Goal: Task Accomplishment & Management: Use online tool/utility

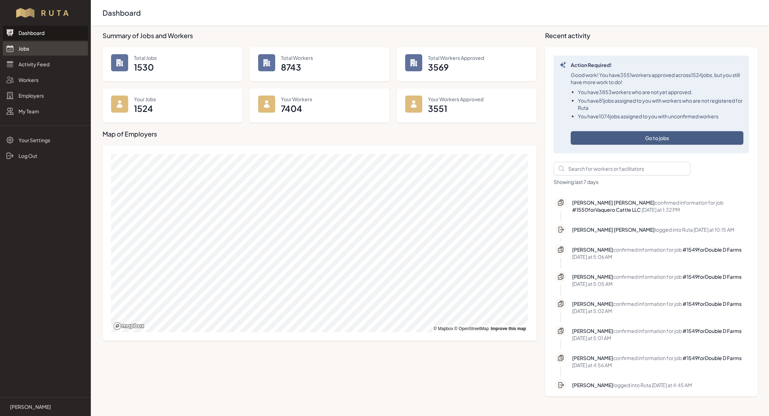
click at [32, 51] on link "Jobs" at bounding box center [45, 48] width 85 height 14
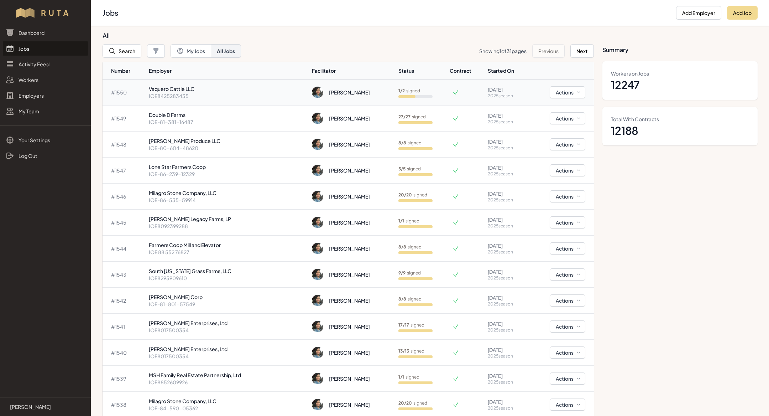
click at [203, 95] on p "IOE8425283435" at bounding box center [228, 95] width 158 height 7
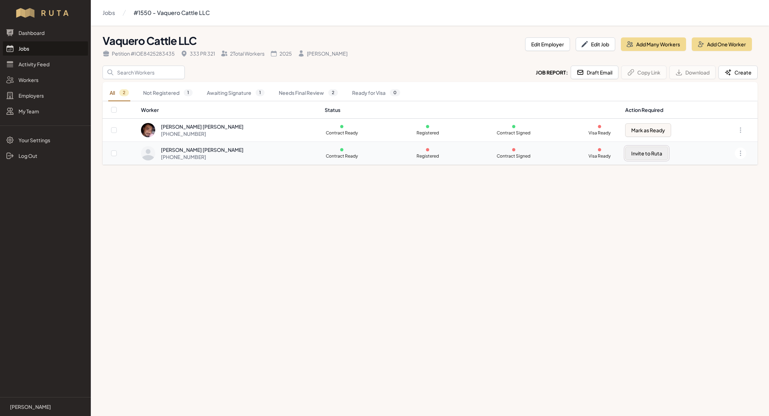
click at [629, 151] on button "Invite to Ruta" at bounding box center [646, 153] width 43 height 14
checkbox input "true"
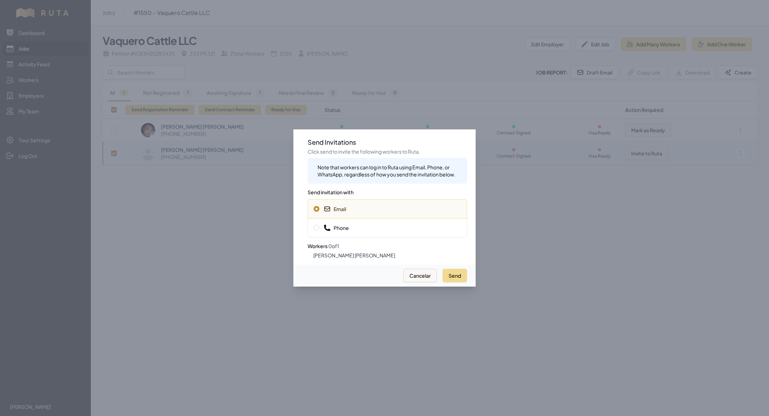
click at [399, 228] on span "Phone" at bounding box center [387, 227] width 147 height 7
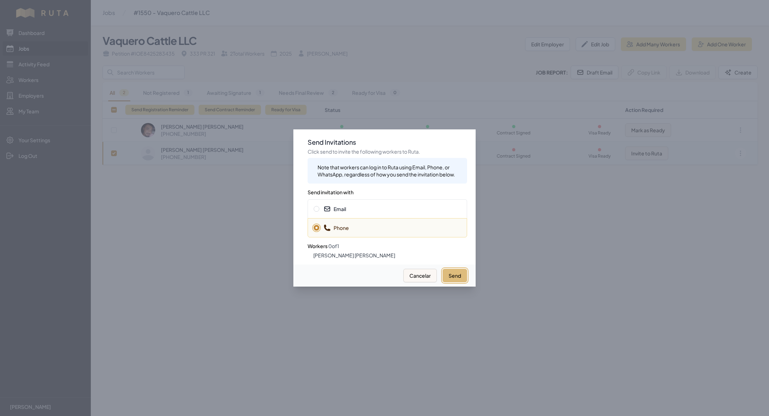
click at [454, 273] on button "Send" at bounding box center [455, 276] width 25 height 14
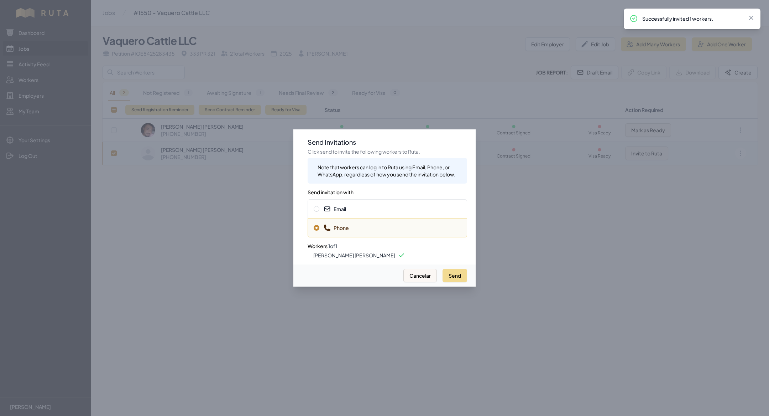
click at [193, 251] on div at bounding box center [384, 208] width 769 height 416
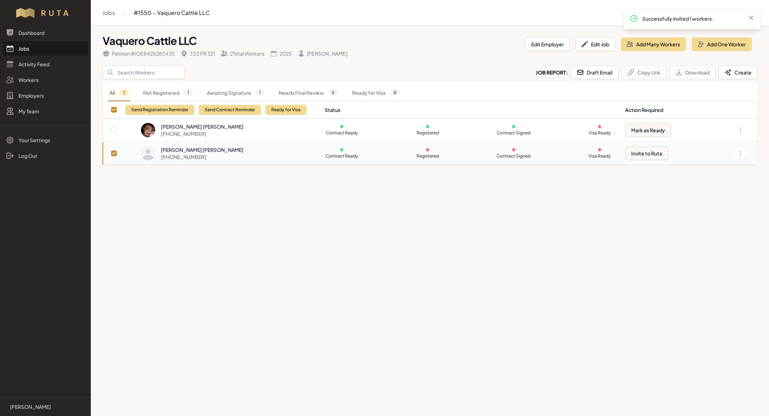
click at [45, 50] on link "Jobs" at bounding box center [45, 48] width 85 height 14
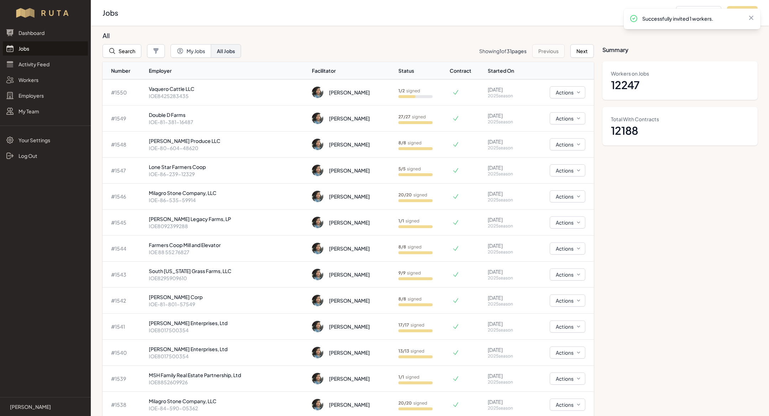
click at [35, 53] on link "Jobs" at bounding box center [45, 48] width 85 height 14
